Goal: Check status: Check status

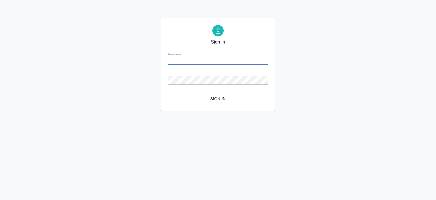
type input "[EMAIL_ADDRESS][DOMAIN_NAME]"
click at [218, 99] on span "Sign in" at bounding box center [218, 98] width 91 height 7
type input "o.ovsyanik@awatera.com"
click at [162, 84] on div "Sign in Username   * o.ovsyanik@awatera.com Password   * urlPath   * / Sign in" at bounding box center [218, 64] width 114 height 92
click at [298, 111] on html "Sign in Username   * o.ovsyanik@awatera.com Password   * urlPath   * / Sign in" at bounding box center [218, 55] width 436 height 111
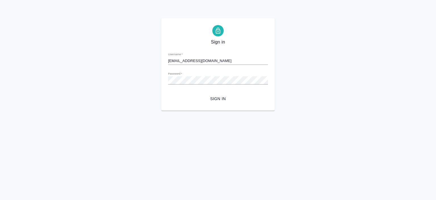
click at [218, 99] on span "Sign in" at bounding box center [218, 98] width 91 height 7
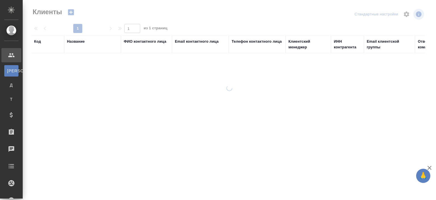
select select "RU"
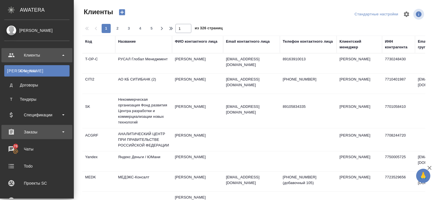
click at [30, 133] on div "Заказы" at bounding box center [36, 132] width 65 height 9
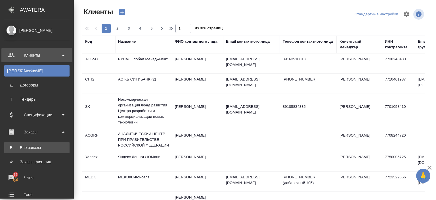
click at [32, 147] on div "Все заказы" at bounding box center [37, 148] width 60 height 6
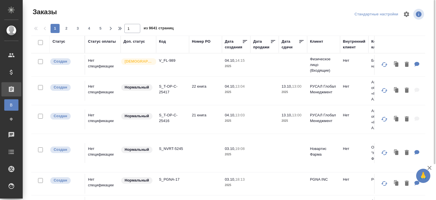
click at [318, 42] on div "Клиент" at bounding box center [316, 42] width 13 height 6
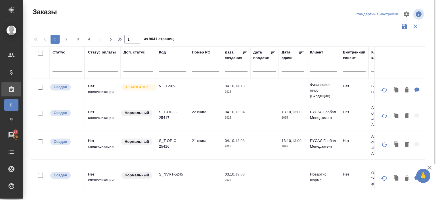
click at [317, 50] on div "Клиент" at bounding box center [316, 52] width 13 height 6
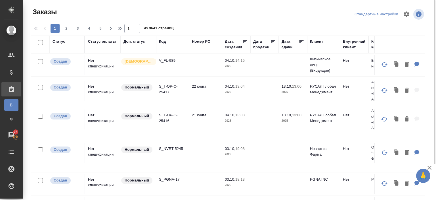
click at [314, 47] on div "Клиент" at bounding box center [323, 44] width 27 height 11
click at [313, 41] on div "Клиент" at bounding box center [316, 42] width 13 height 6
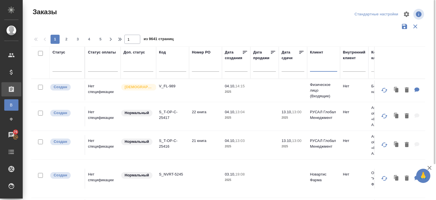
paste input "sanofi ua"
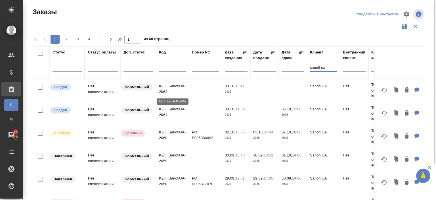
type input "sanofi ua"
click at [164, 86] on p "KZH_SanofiUA-2062" at bounding box center [172, 88] width 27 height 11
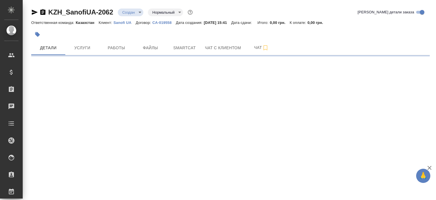
select select "RU"
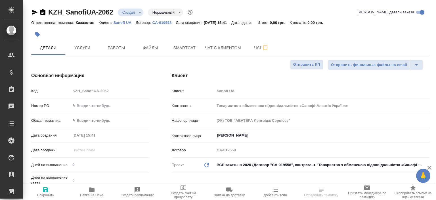
type textarea "x"
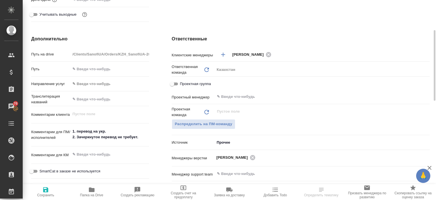
scroll to position [166, 0]
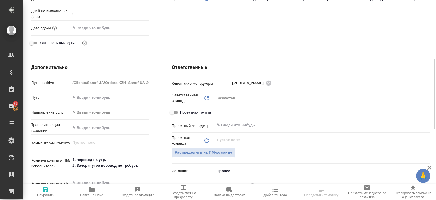
type textarea "x"
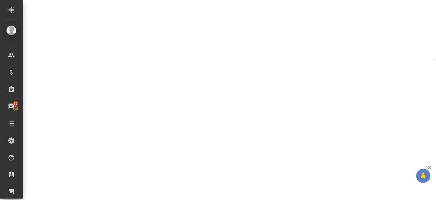
select select "RU"
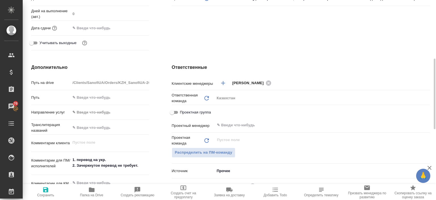
type textarea "x"
